Goal: Information Seeking & Learning: Check status

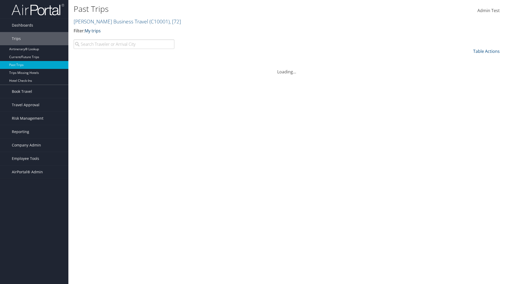
click at [94, 31] on link "My trips" at bounding box center [93, 31] width 16 height 6
click at [120, 39] on link "My travelers trips" at bounding box center [120, 38] width 69 height 9
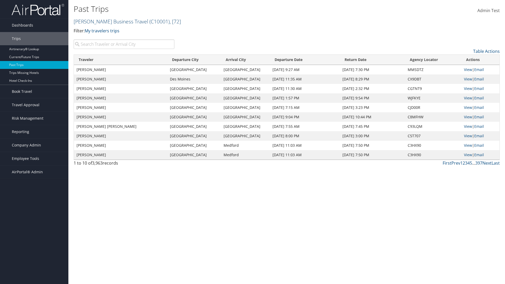
click at [108, 21] on link "Christopherson Business Travel ( C10001 ) , [ 72 ]" at bounding box center [127, 21] width 107 height 7
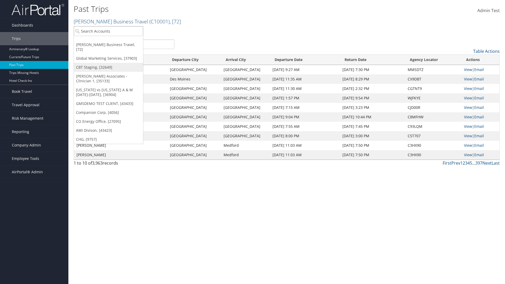
click at [108, 63] on link "CBT Staging, [32649]" at bounding box center [108, 67] width 69 height 9
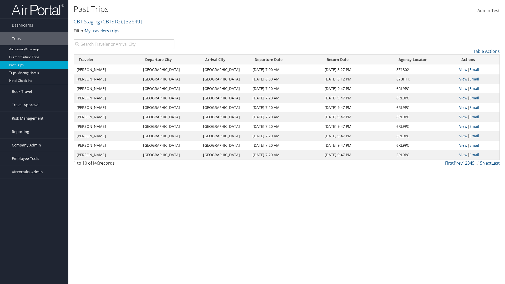
click at [107, 60] on th "Traveler" at bounding box center [107, 60] width 67 height 10
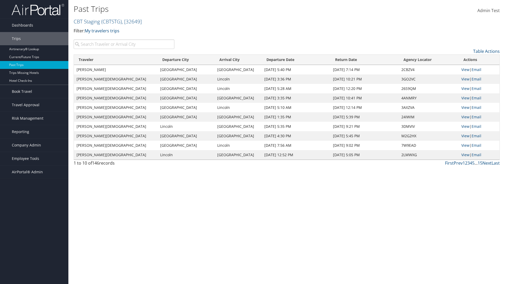
click at [107, 60] on th "Traveler" at bounding box center [116, 60] width 84 height 10
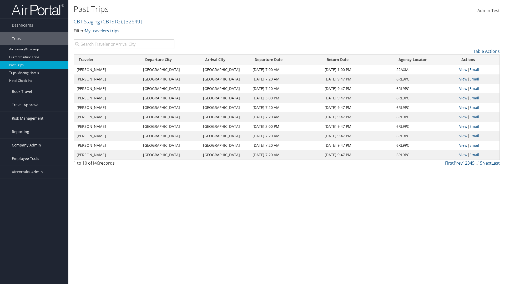
click at [171, 60] on th "Departure City" at bounding box center [170, 60] width 60 height 10
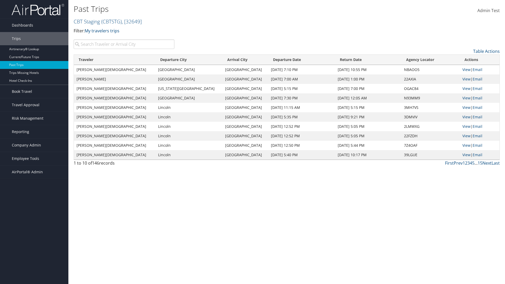
click at [171, 60] on th "Departure City" at bounding box center [188, 60] width 67 height 10
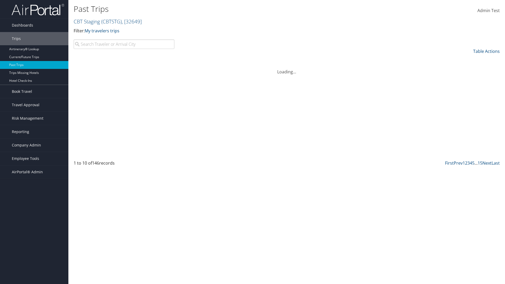
click at [225, 60] on th "Arrival City" at bounding box center [246, 60] width 46 height 10
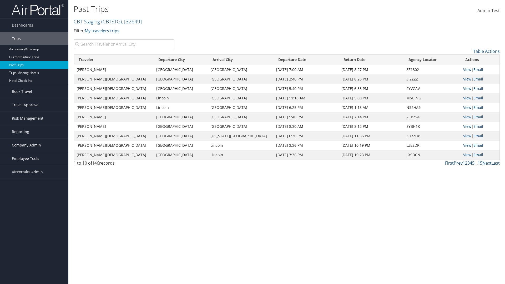
click at [225, 60] on th "Arrival City" at bounding box center [241, 60] width 66 height 10
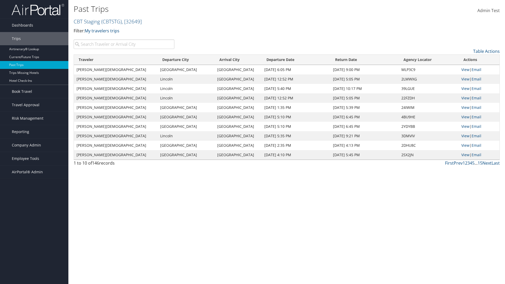
click at [285, 60] on th "Departure Date" at bounding box center [296, 60] width 69 height 10
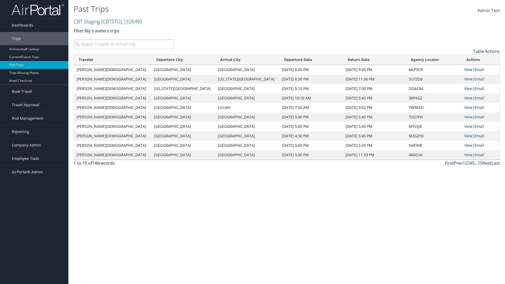
click at [285, 60] on th "Departure Date" at bounding box center [311, 60] width 64 height 10
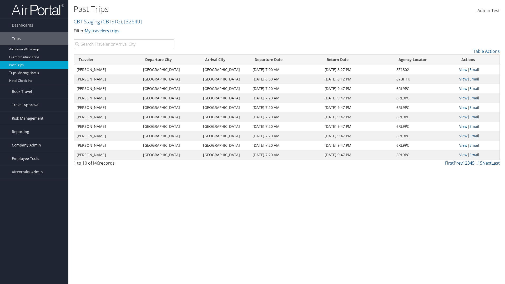
click at [357, 60] on th "Return Date" at bounding box center [358, 60] width 72 height 10
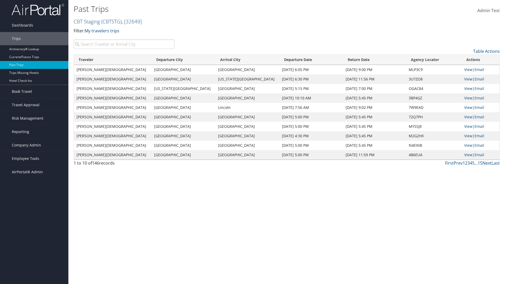
click at [357, 60] on th "Return Date" at bounding box center [374, 60] width 63 height 10
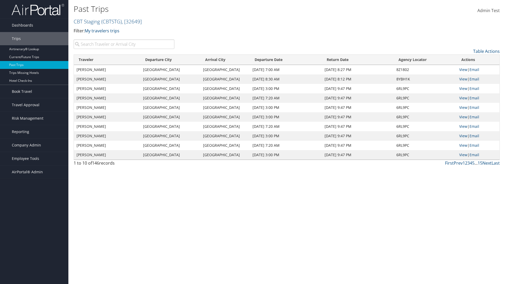
click at [425, 60] on th "Agency Locator" at bounding box center [425, 60] width 63 height 10
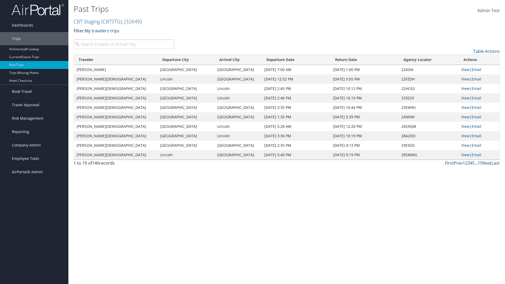
click at [425, 60] on th "Agency Locator" at bounding box center [429, 60] width 60 height 10
